Goal: Task Accomplishment & Management: Use online tool/utility

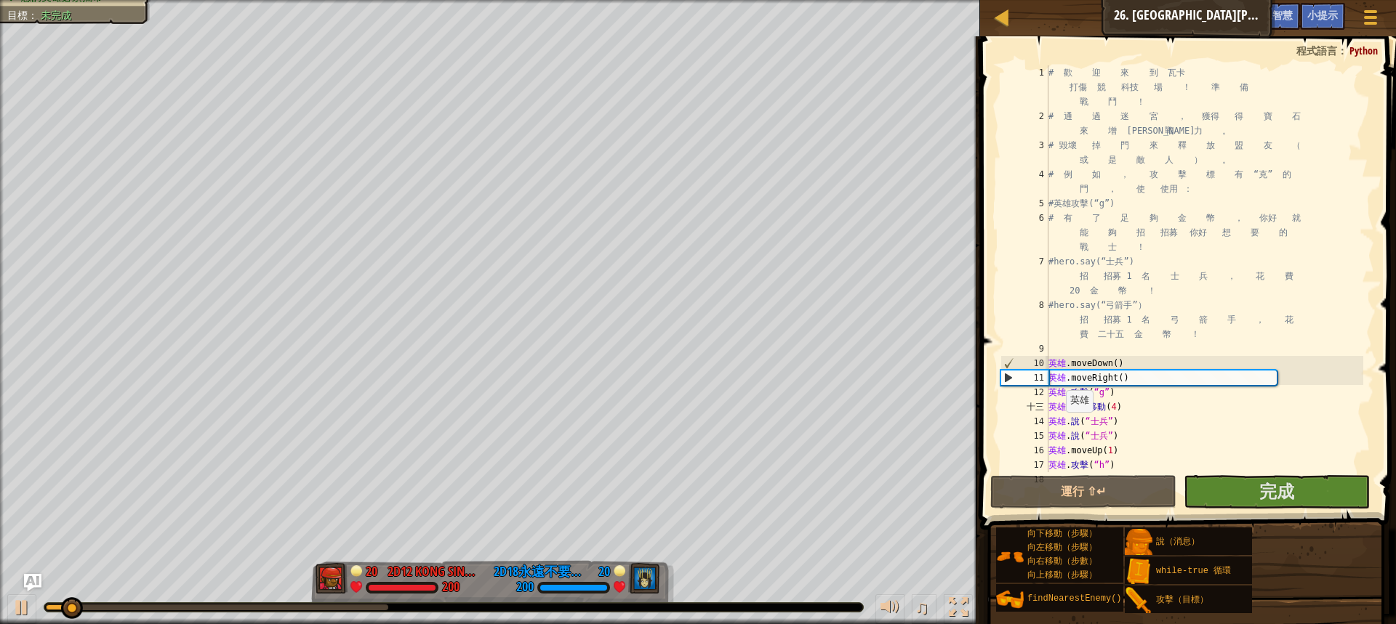
click at [371, 606] on div at bounding box center [217, 608] width 342 height 6
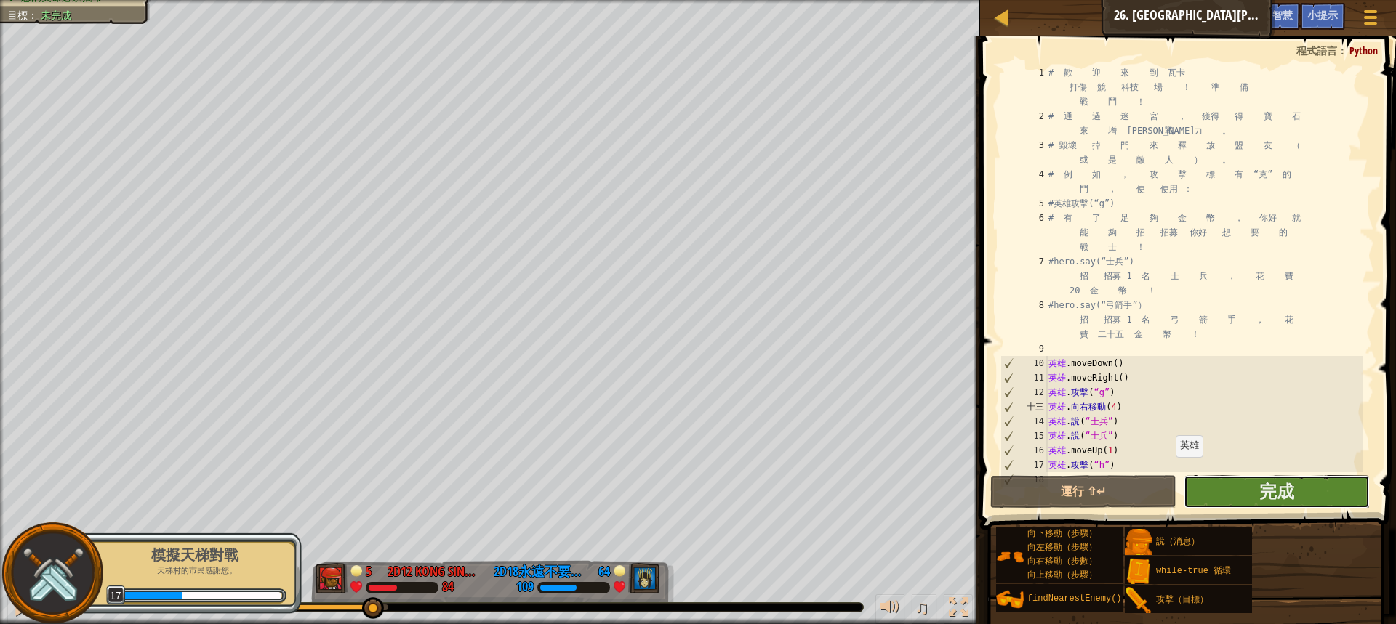
click at [1200, 483] on button "完成" at bounding box center [1277, 491] width 186 height 33
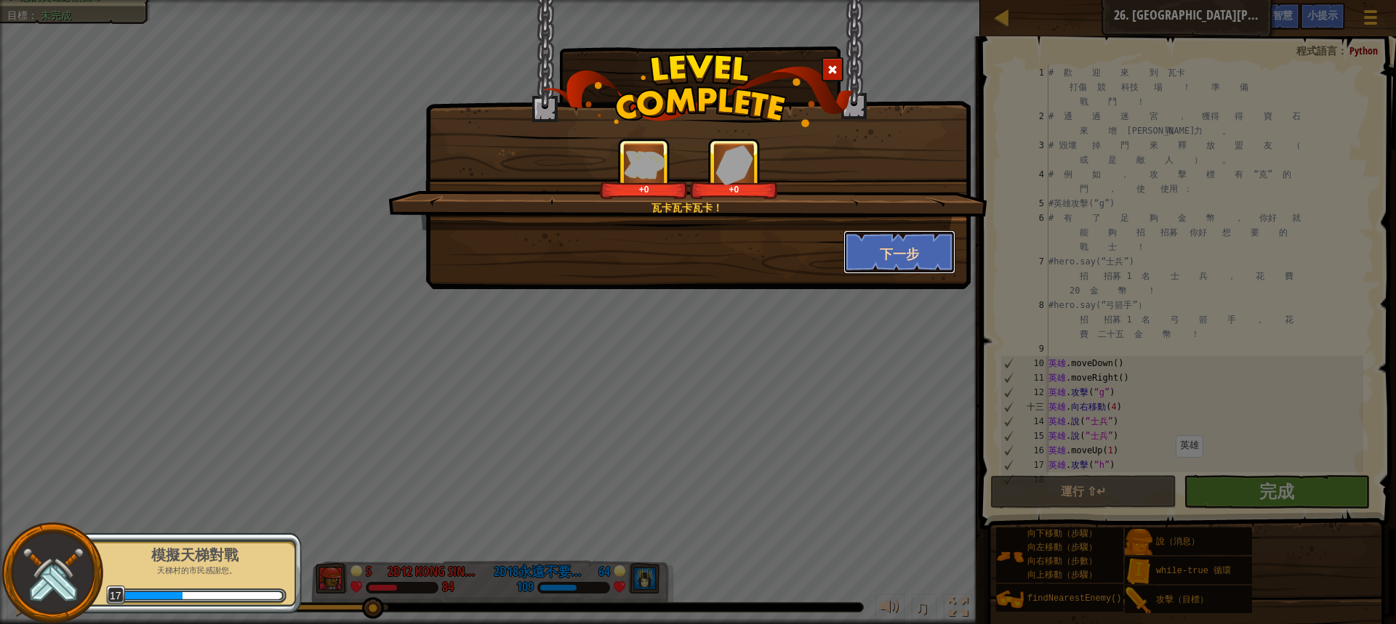
click at [857, 249] on button "下一步" at bounding box center [899, 252] width 113 height 44
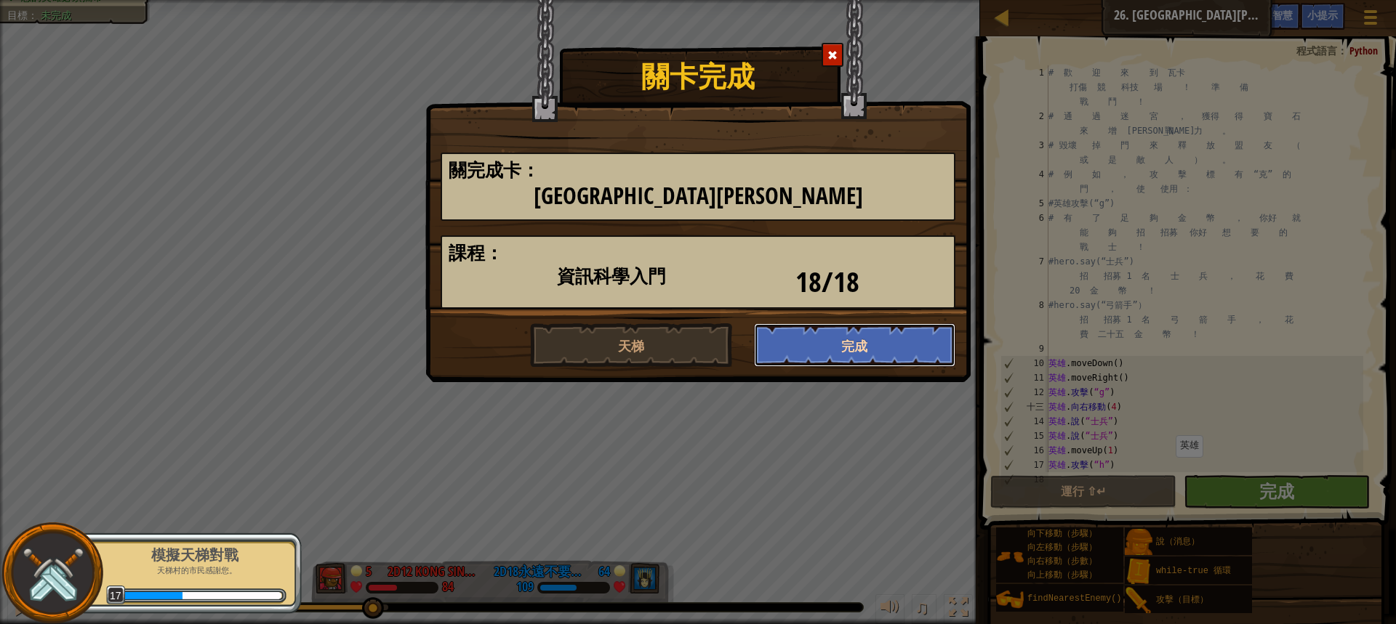
click at [854, 344] on font "完成" at bounding box center [854, 347] width 26 height 18
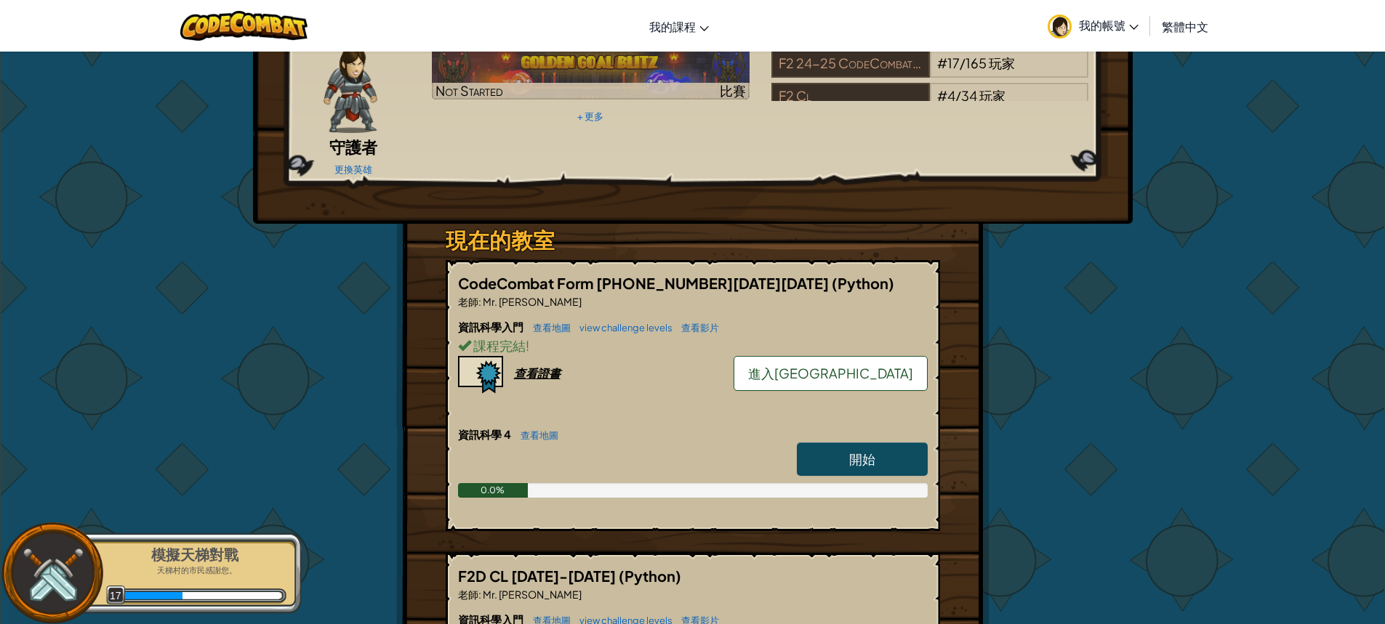
scroll to position [145, 0]
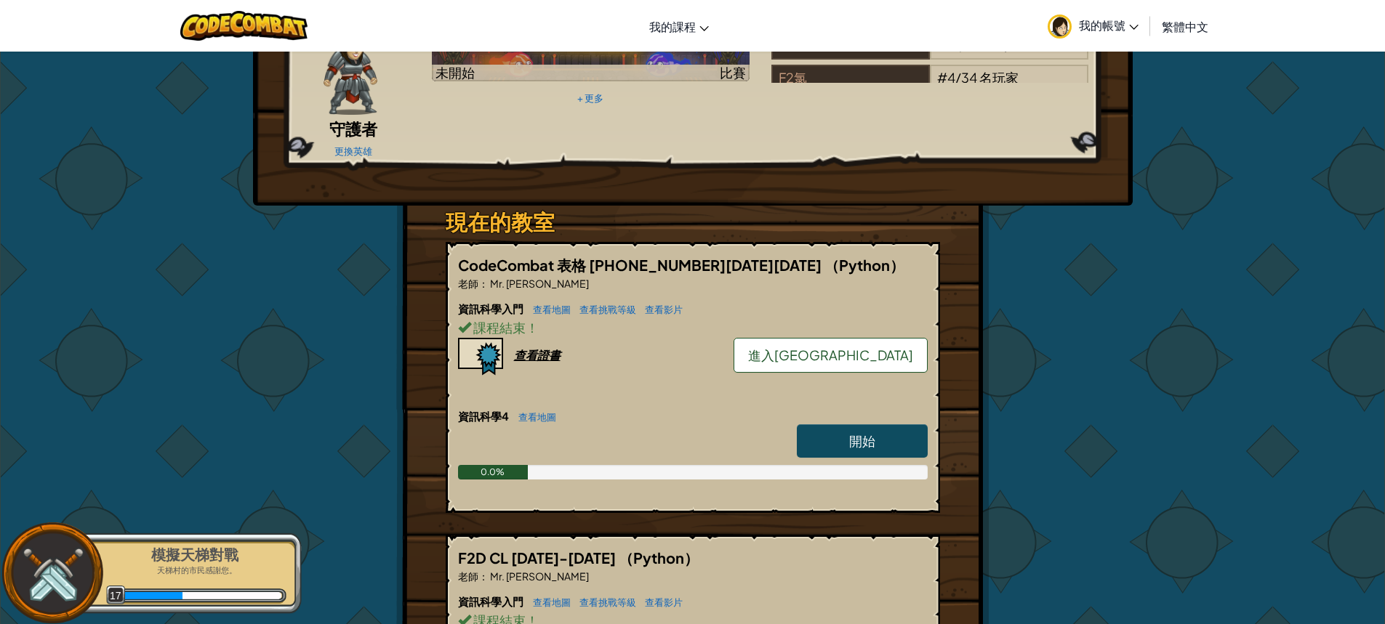
click at [901, 338] on link "進入[GEOGRAPHIC_DATA]" at bounding box center [831, 355] width 194 height 35
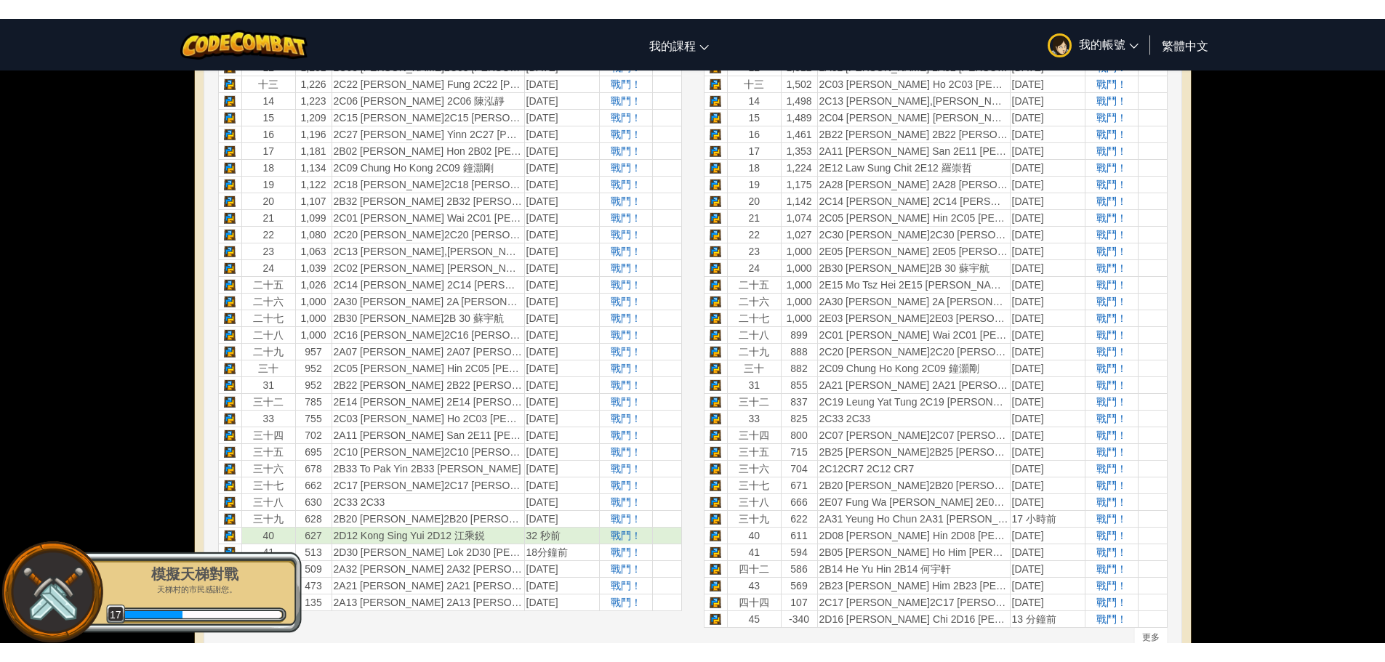
scroll to position [727, 0]
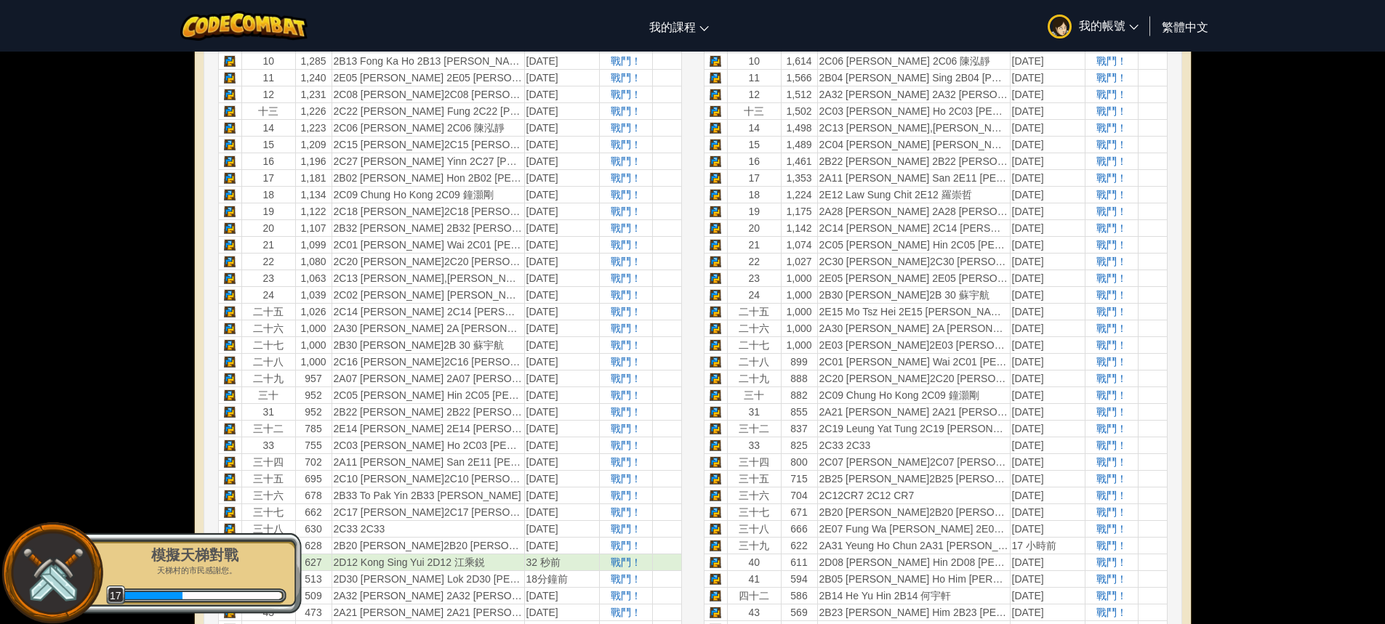
click at [1266, 24] on div "切換導覽 我的課程 CodeCombat教室 奧札利亞教室 人工智慧聯盟 CodeCombat 世界在 Roblox 上 我的帳號 2D12 Kong Sin…" at bounding box center [692, 26] width 1392 height 52
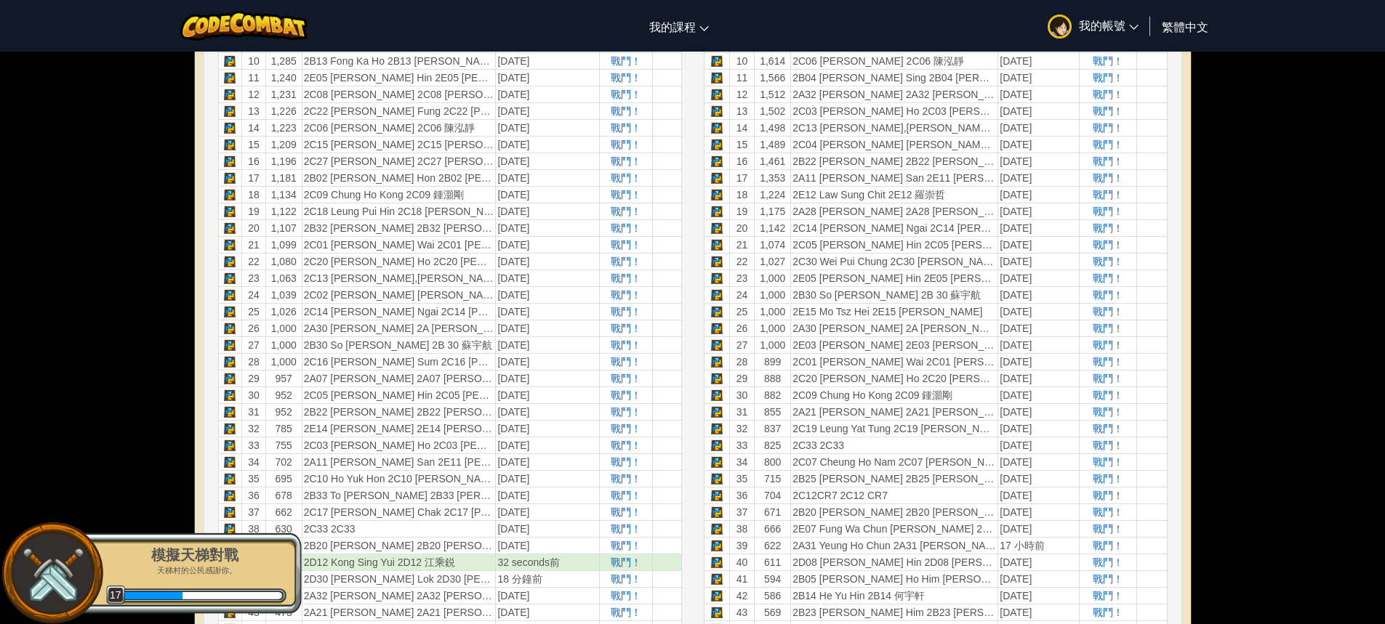
click at [1336, 164] on div "切換導覽 我的課程 CodeCombat 教室 Ozaria 教室 AI 聯盟 電競 CodeCombat 世界在 Roblox 上 我的帳號 2D12 Ko…" at bounding box center [692, 380] width 1385 height 2214
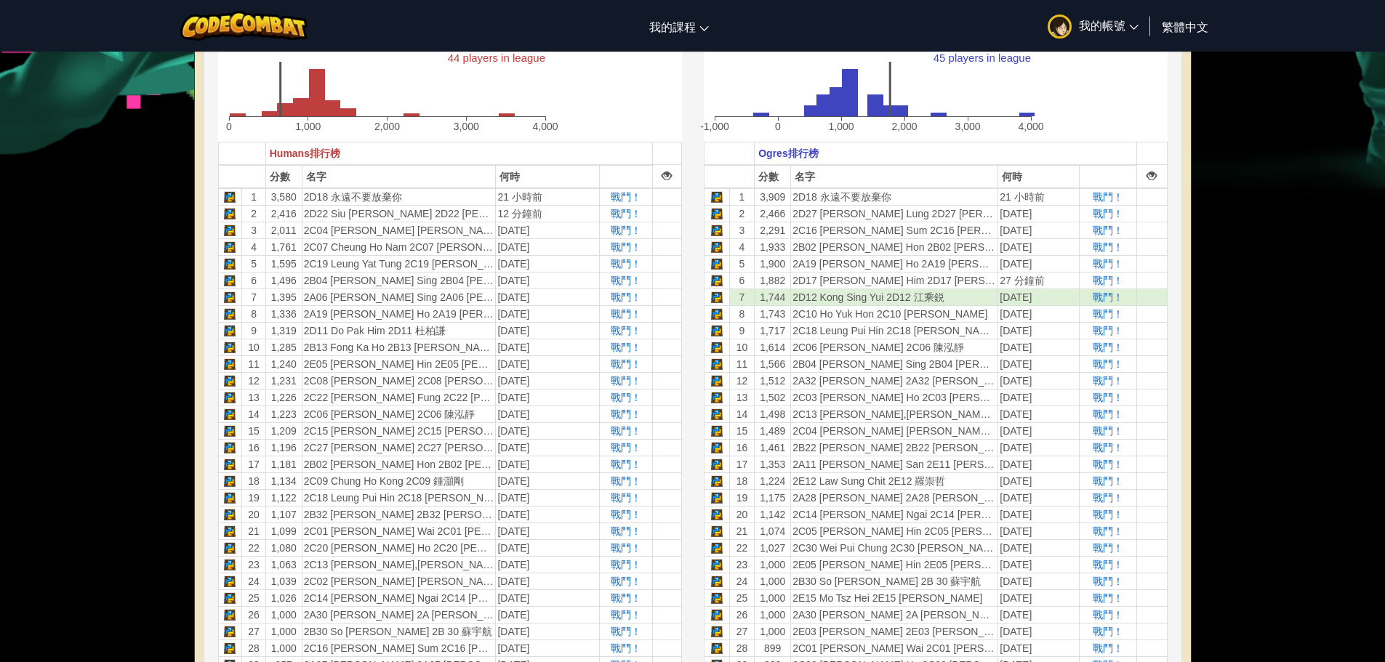
scroll to position [436, 0]
